Goal: Task Accomplishment & Management: Complete application form

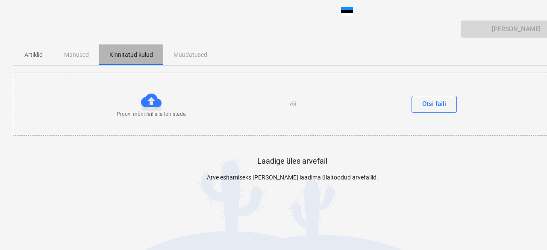
click at [127, 52] on font "Kinnitatud kulud" at bounding box center [131, 54] width 44 height 7
click at [81, 54] on div "Artiklid Manused Kinnitatud kulud Muudatused" at bounding box center [292, 54] width 559 height 20
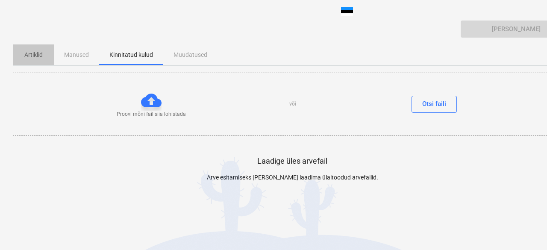
click at [41, 53] on font "Artiklid" at bounding box center [33, 54] width 18 height 7
click at [36, 53] on font "Artiklid" at bounding box center [33, 54] width 18 height 7
click at [429, 102] on font "Otsi faili" at bounding box center [434, 104] width 24 height 8
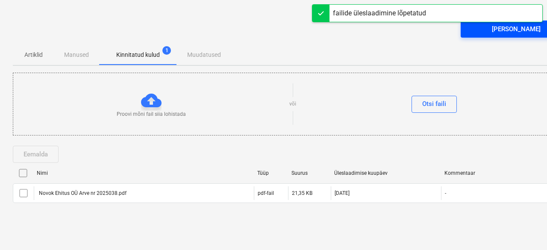
click at [516, 26] on font "[PERSON_NAME]" at bounding box center [516, 29] width 49 height 8
